Goal: Task Accomplishment & Management: Use online tool/utility

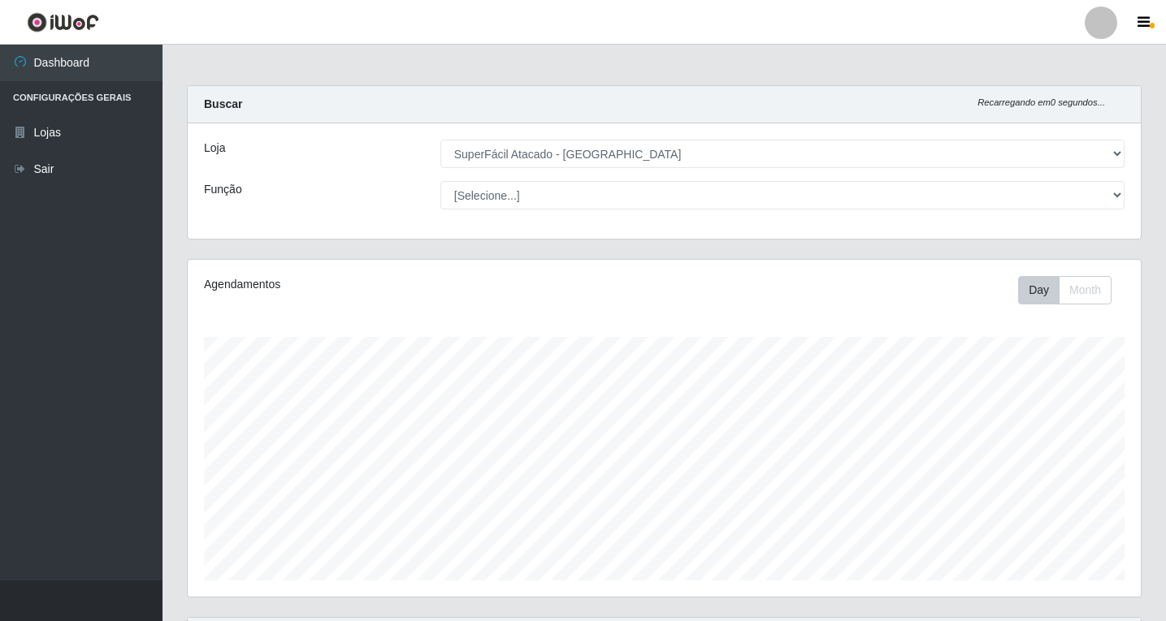
select select "503"
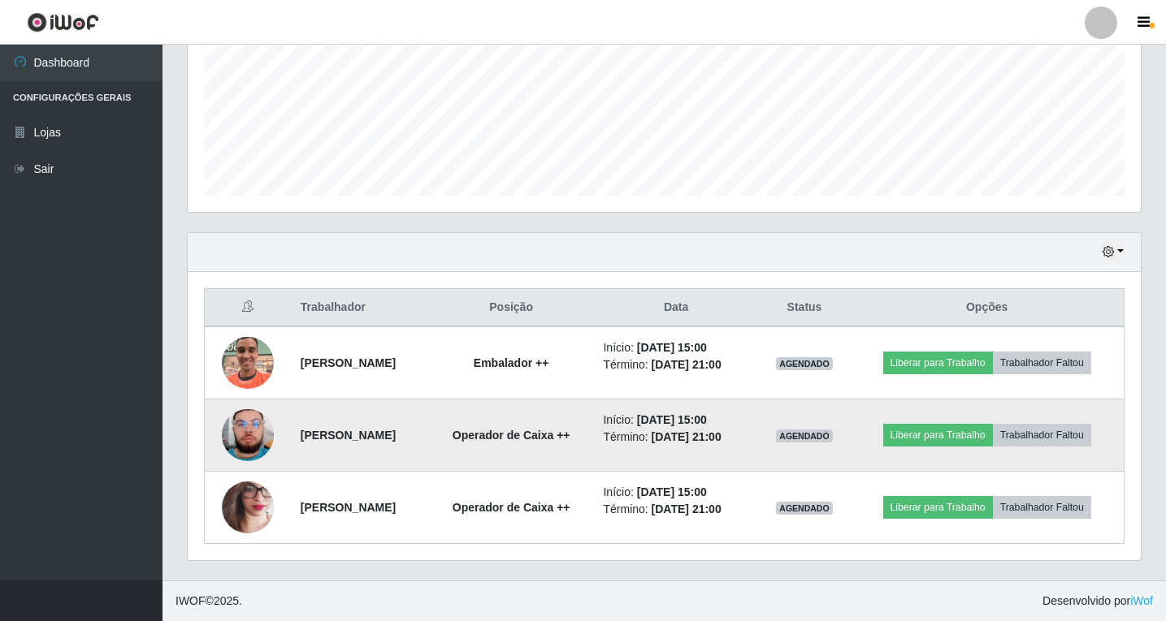
scroll to position [337, 953]
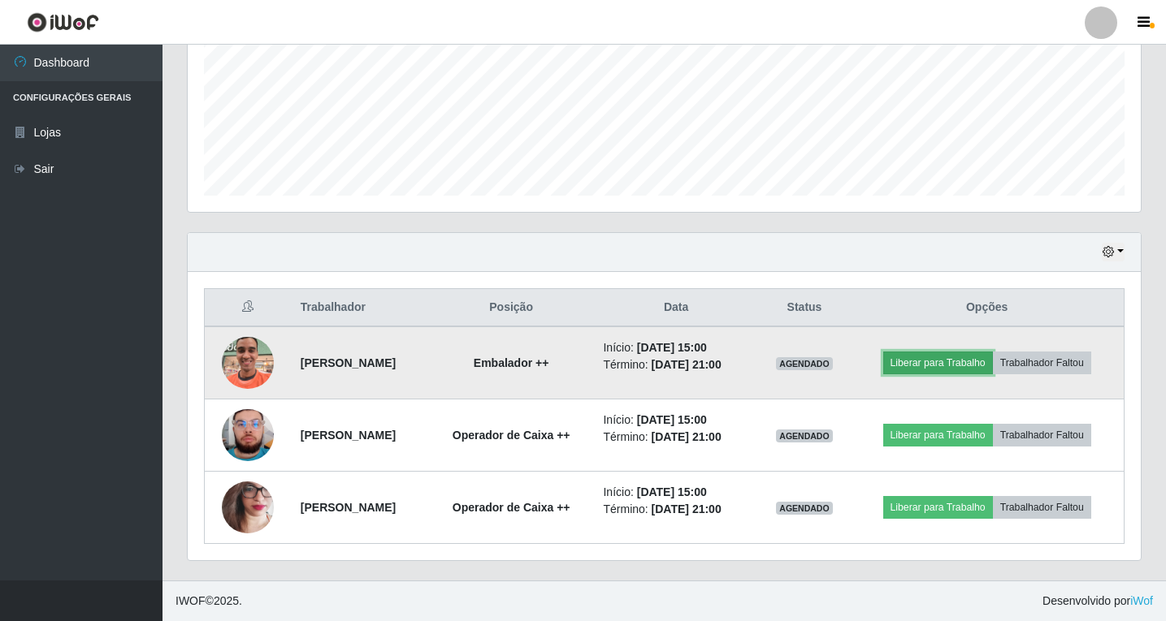
click at [943, 366] on button "Liberar para Trabalho" at bounding box center [938, 363] width 110 height 23
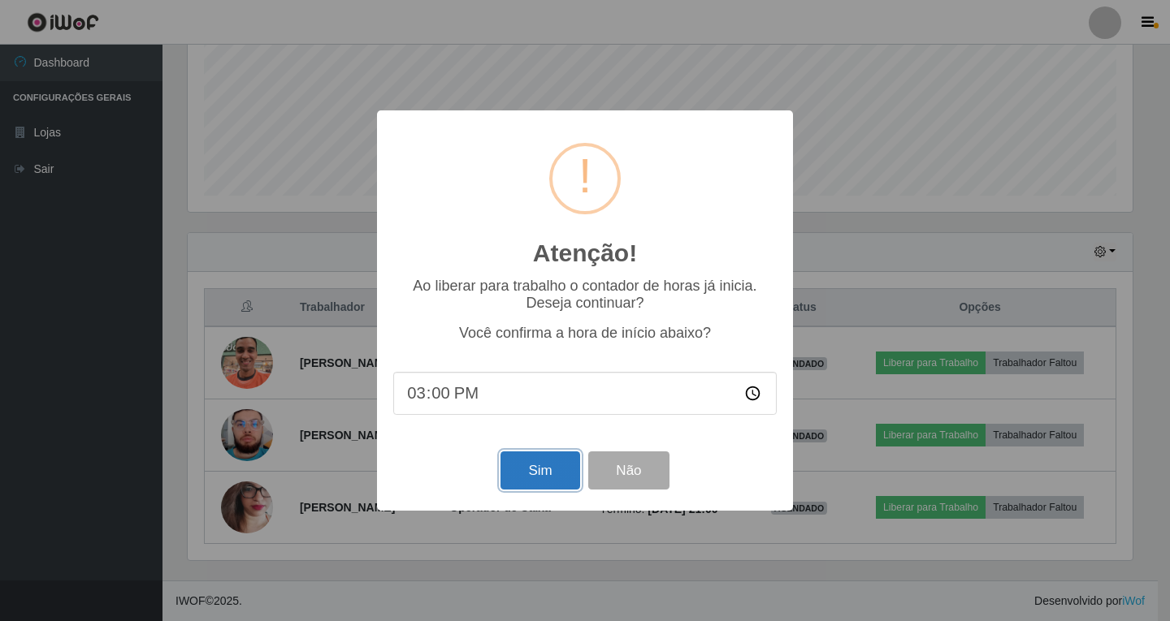
click at [539, 470] on button "Sim" at bounding box center [539, 471] width 79 height 38
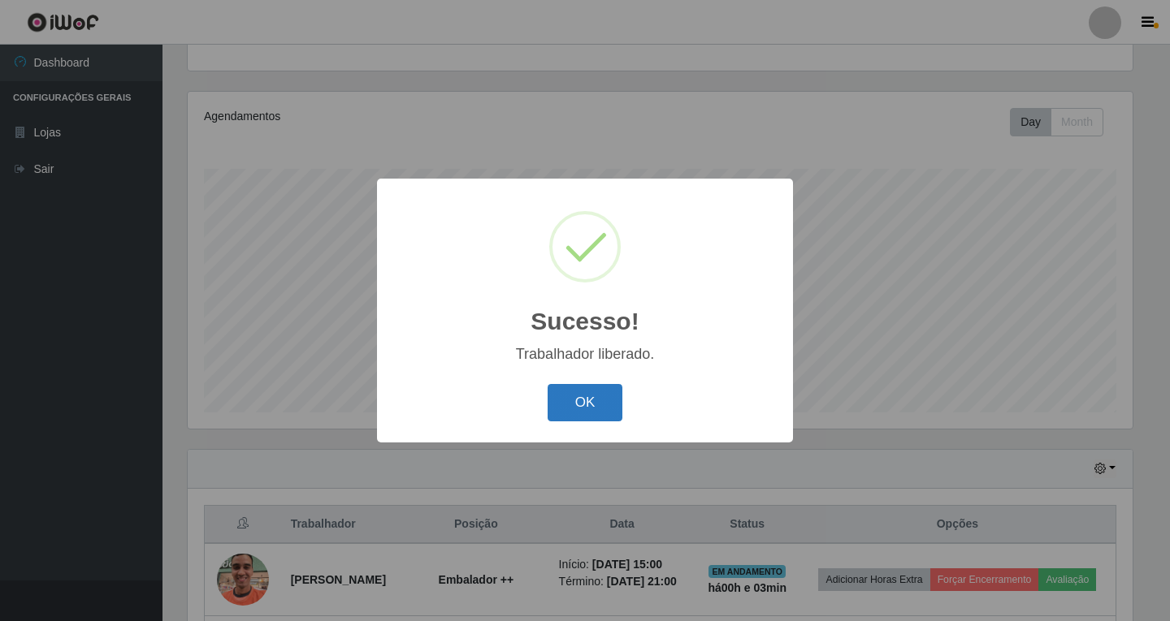
click at [574, 398] on button "OK" at bounding box center [586, 403] width 76 height 38
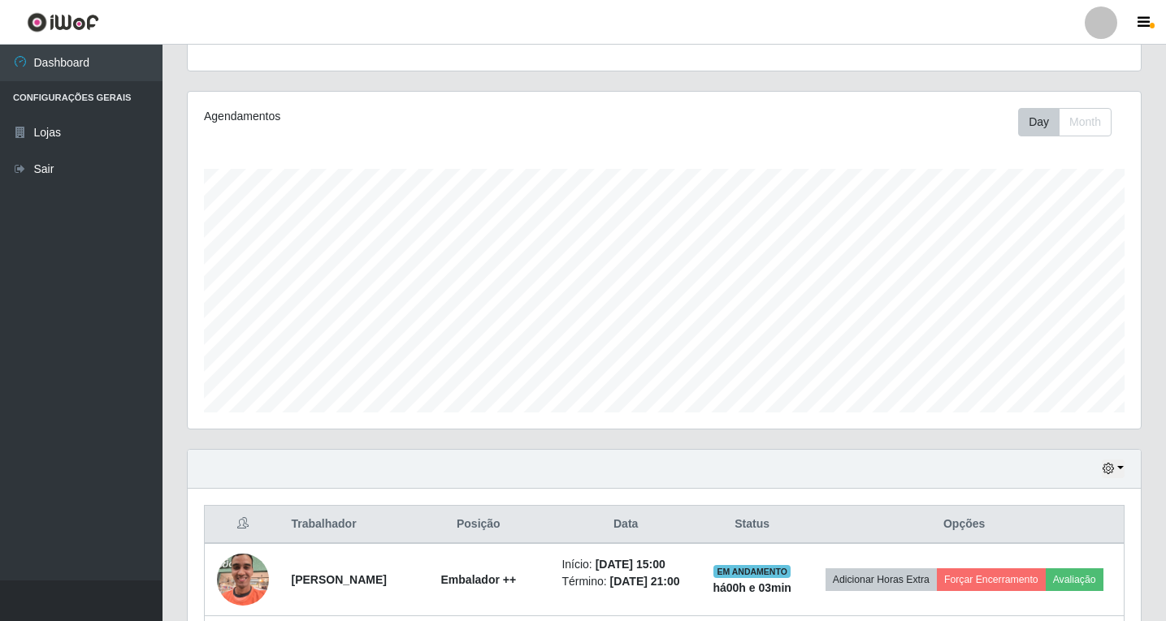
scroll to position [385, 0]
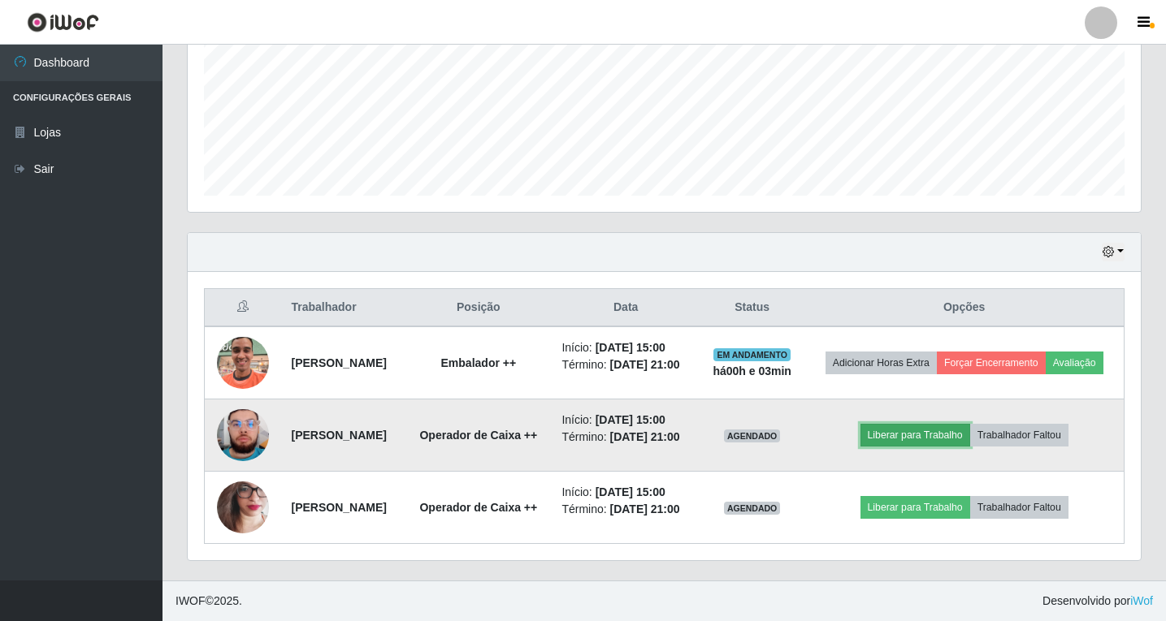
click at [889, 432] on button "Liberar para Trabalho" at bounding box center [915, 435] width 110 height 23
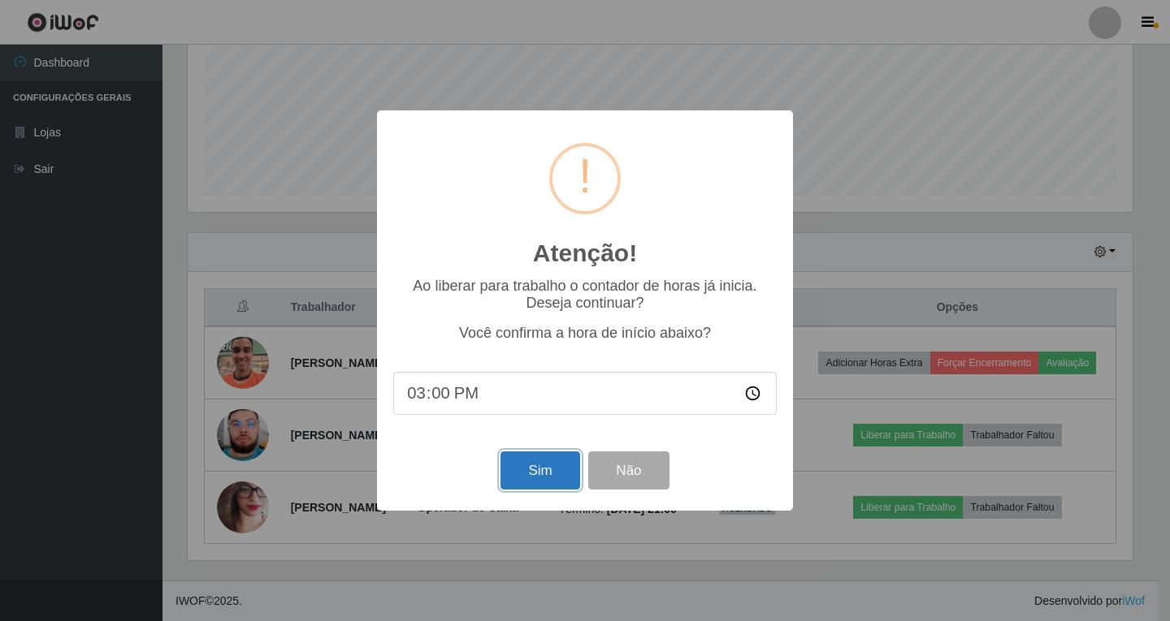
click at [557, 478] on button "Sim" at bounding box center [539, 471] width 79 height 38
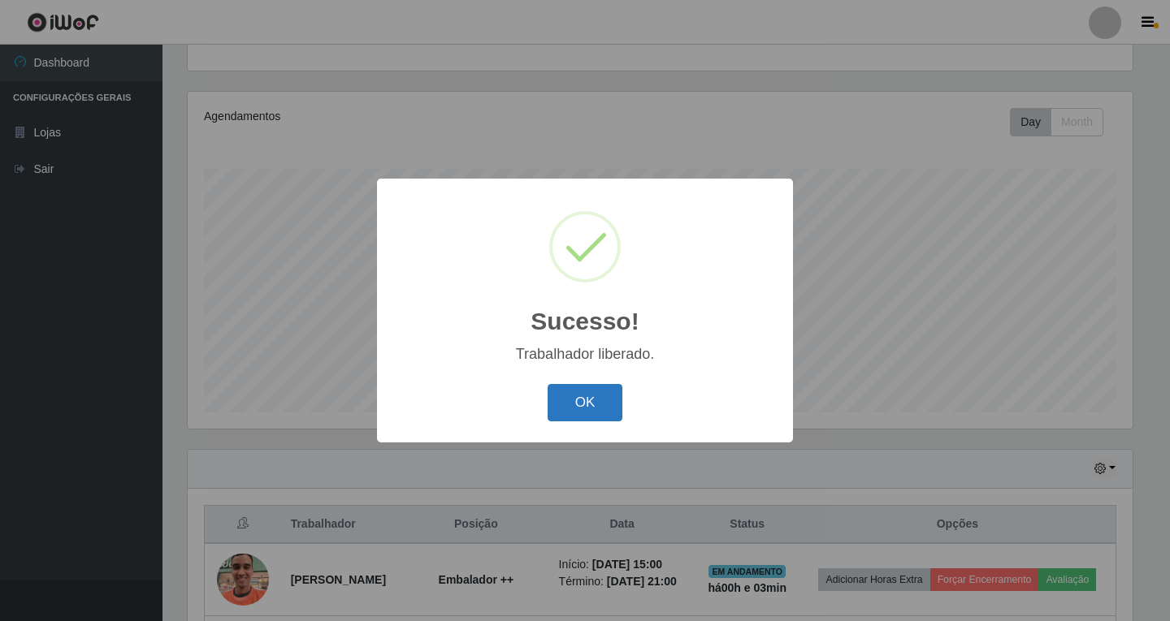
click at [596, 410] on button "OK" at bounding box center [586, 403] width 76 height 38
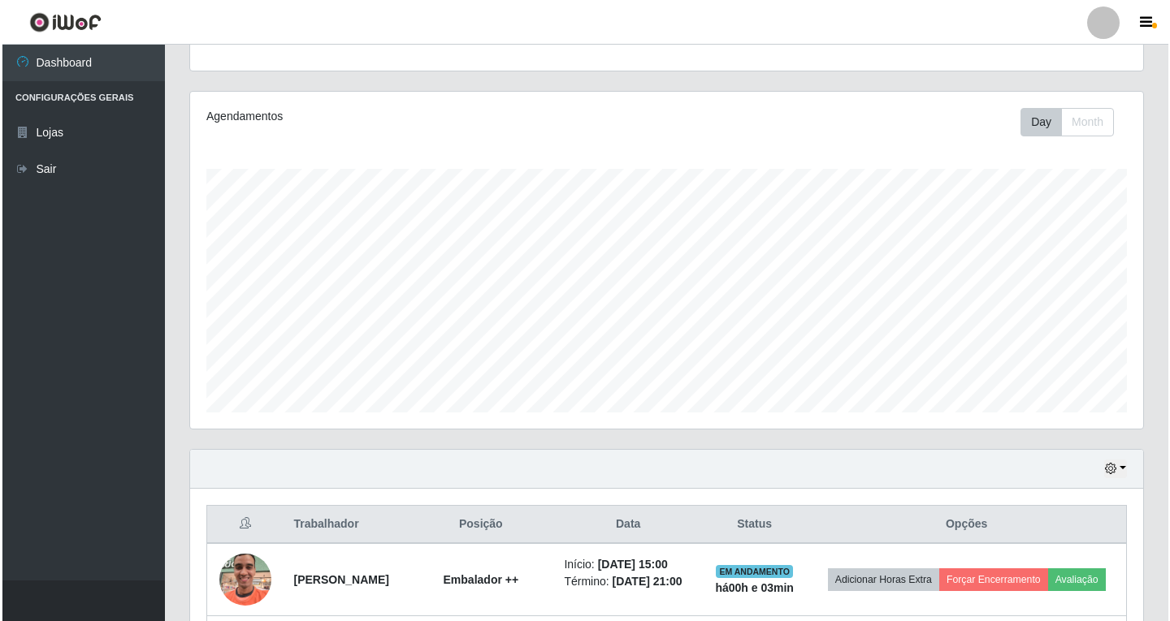
scroll to position [385, 0]
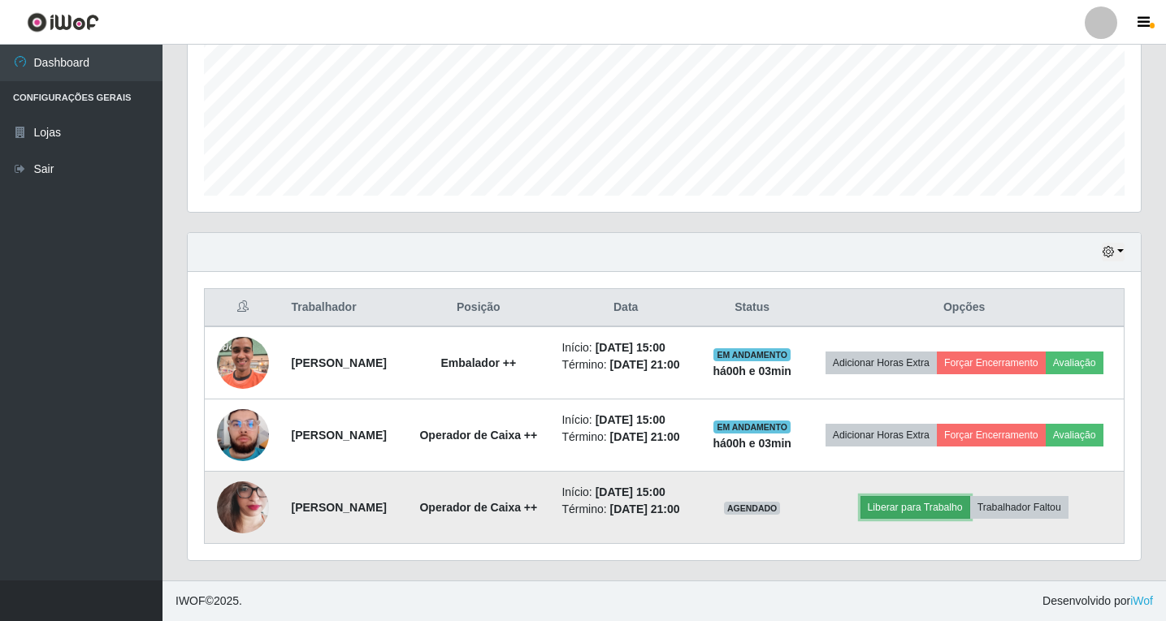
click at [911, 510] on button "Liberar para Trabalho" at bounding box center [915, 507] width 110 height 23
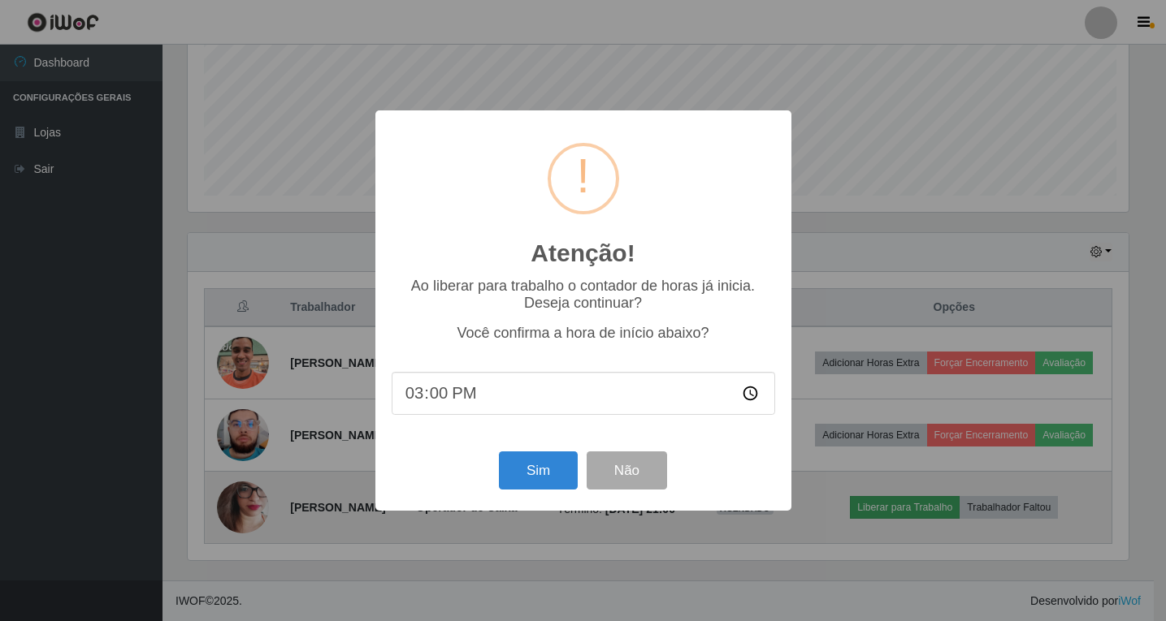
scroll to position [337, 945]
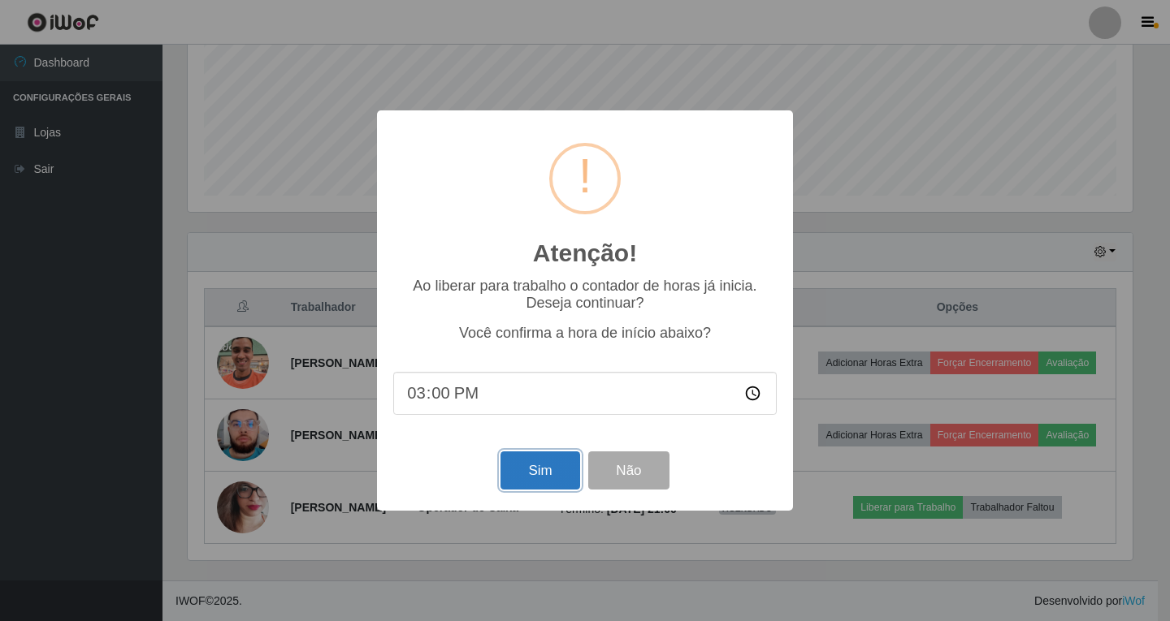
click at [556, 480] on button "Sim" at bounding box center [539, 471] width 79 height 38
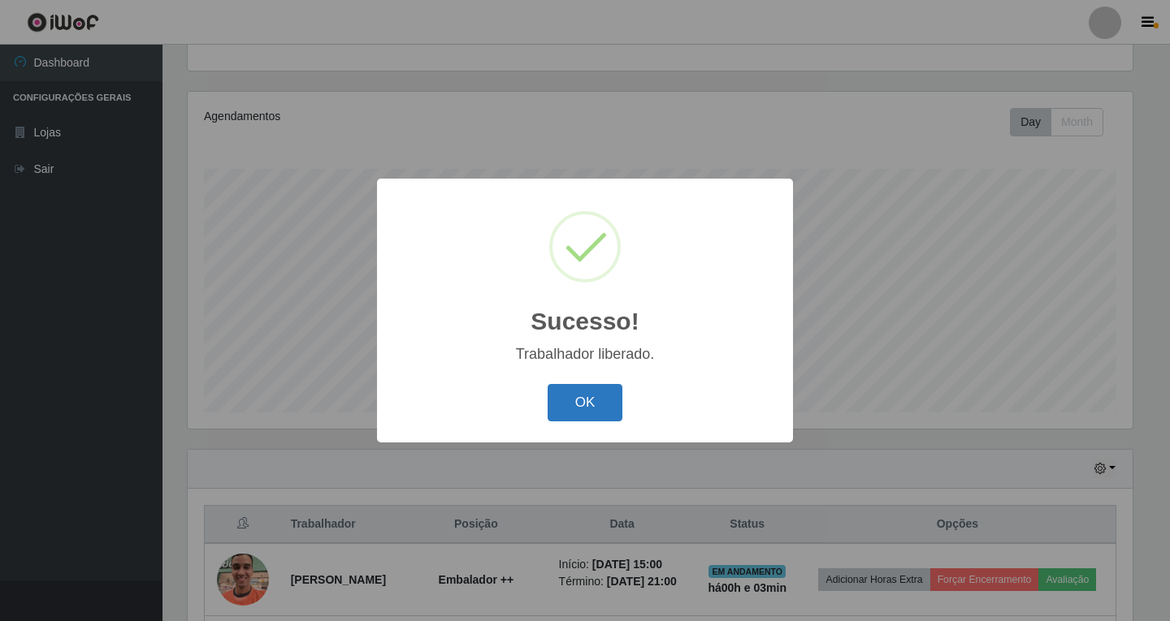
click at [597, 405] on button "OK" at bounding box center [586, 403] width 76 height 38
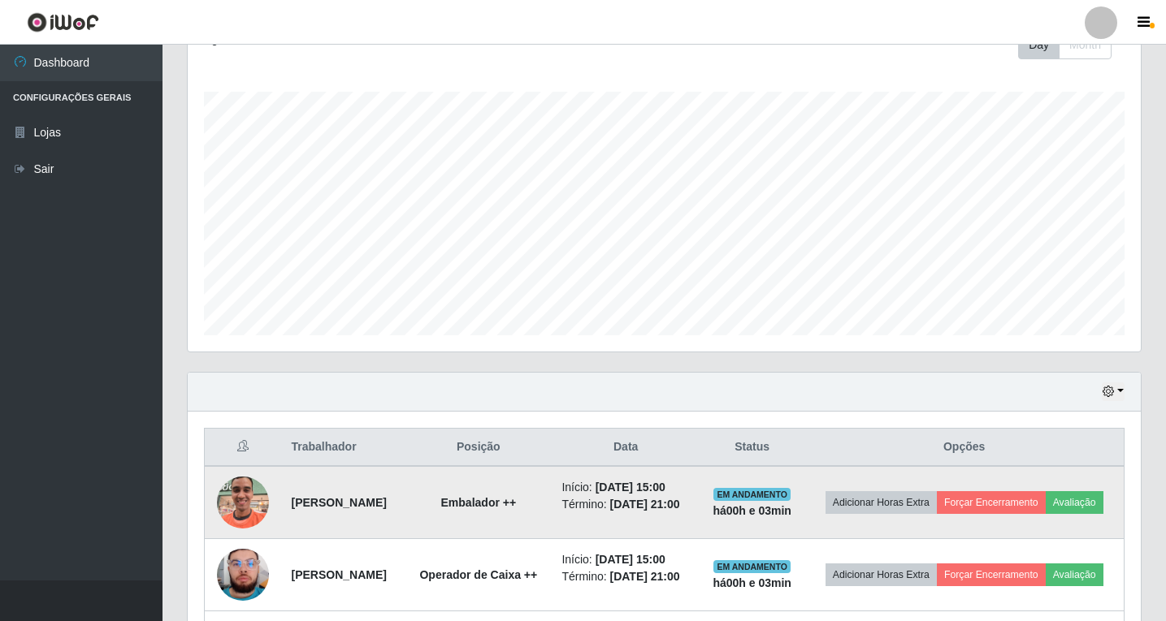
scroll to position [385, 0]
